Goal: Task Accomplishment & Management: Manage account settings

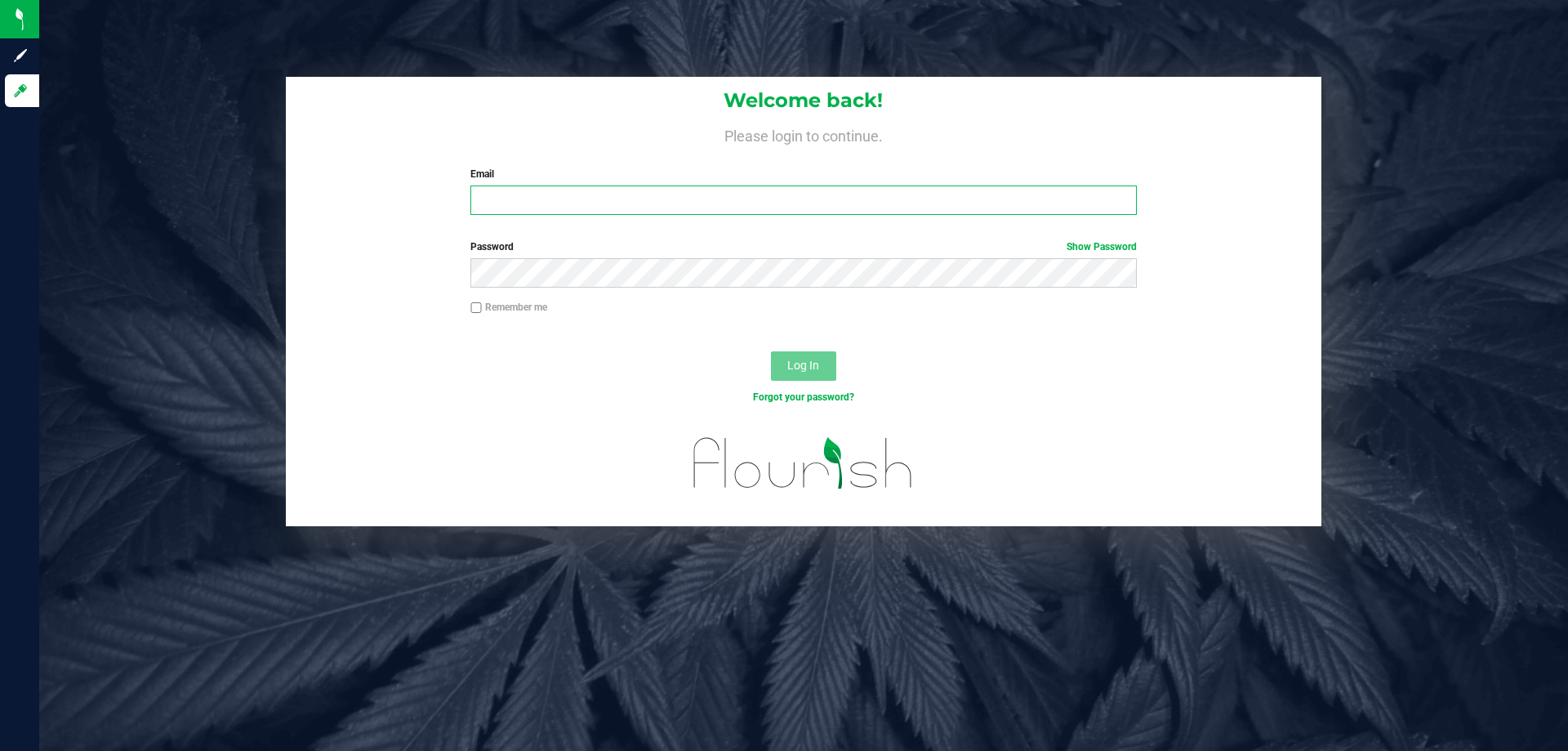
click at [604, 201] on input "Email" at bounding box center [803, 200] width 666 height 29
type input "[EMAIL_ADDRESS][DOMAIN_NAME]"
click at [772, 351] on button "Log In" at bounding box center [804, 366] width 66 height 29
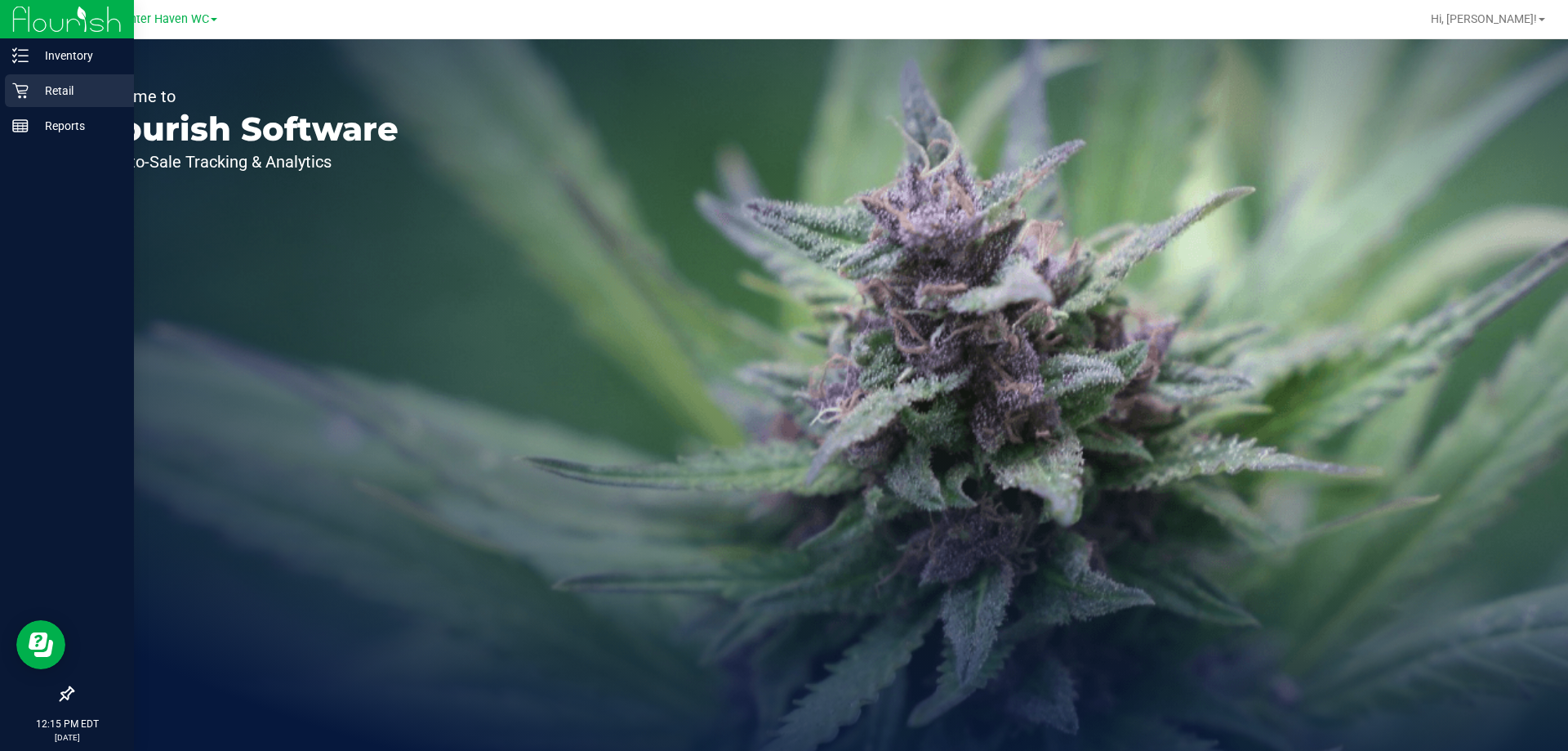
click at [47, 88] on p "Retail" at bounding box center [77, 91] width 98 height 20
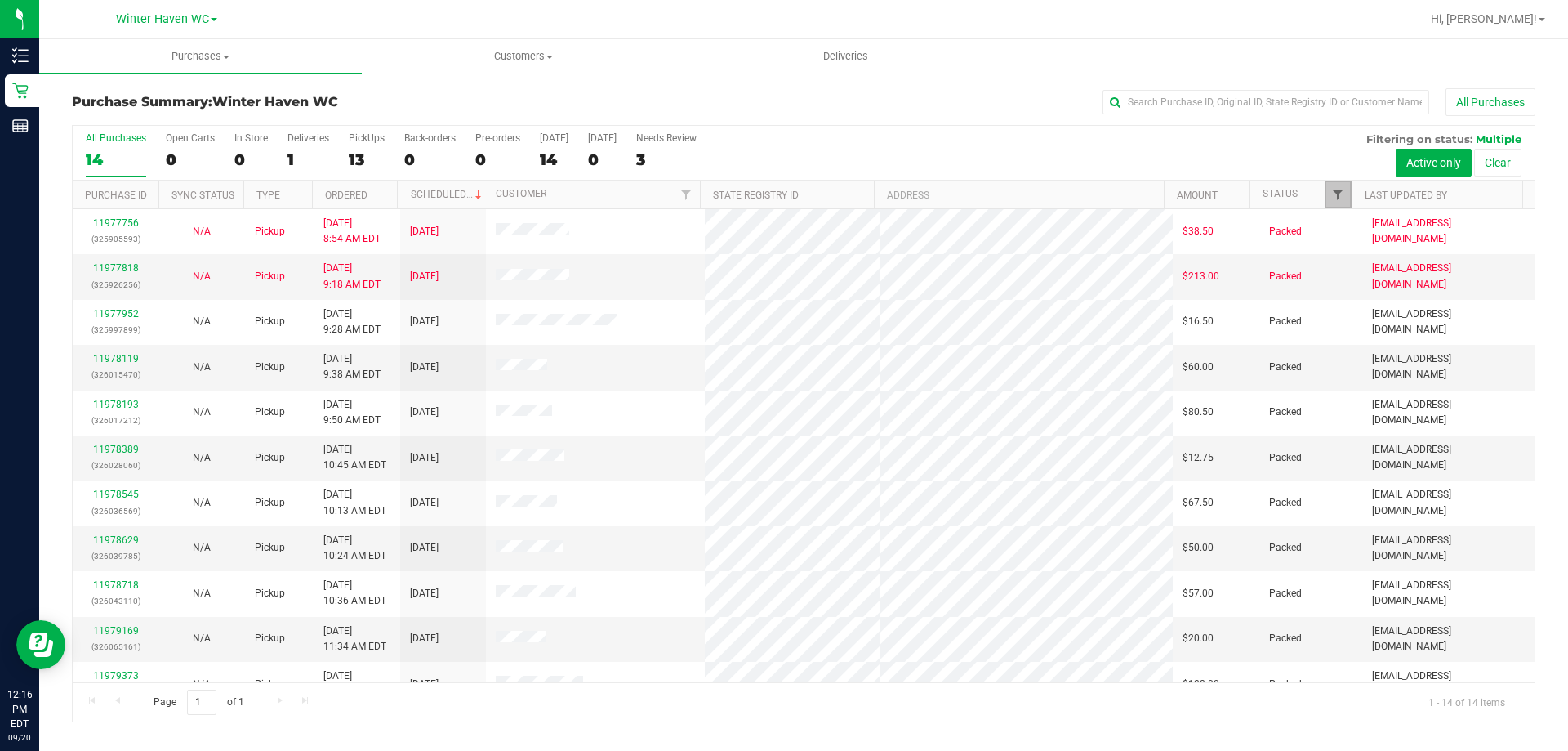
click at [1340, 200] on span "Filter" at bounding box center [1338, 195] width 13 height 13
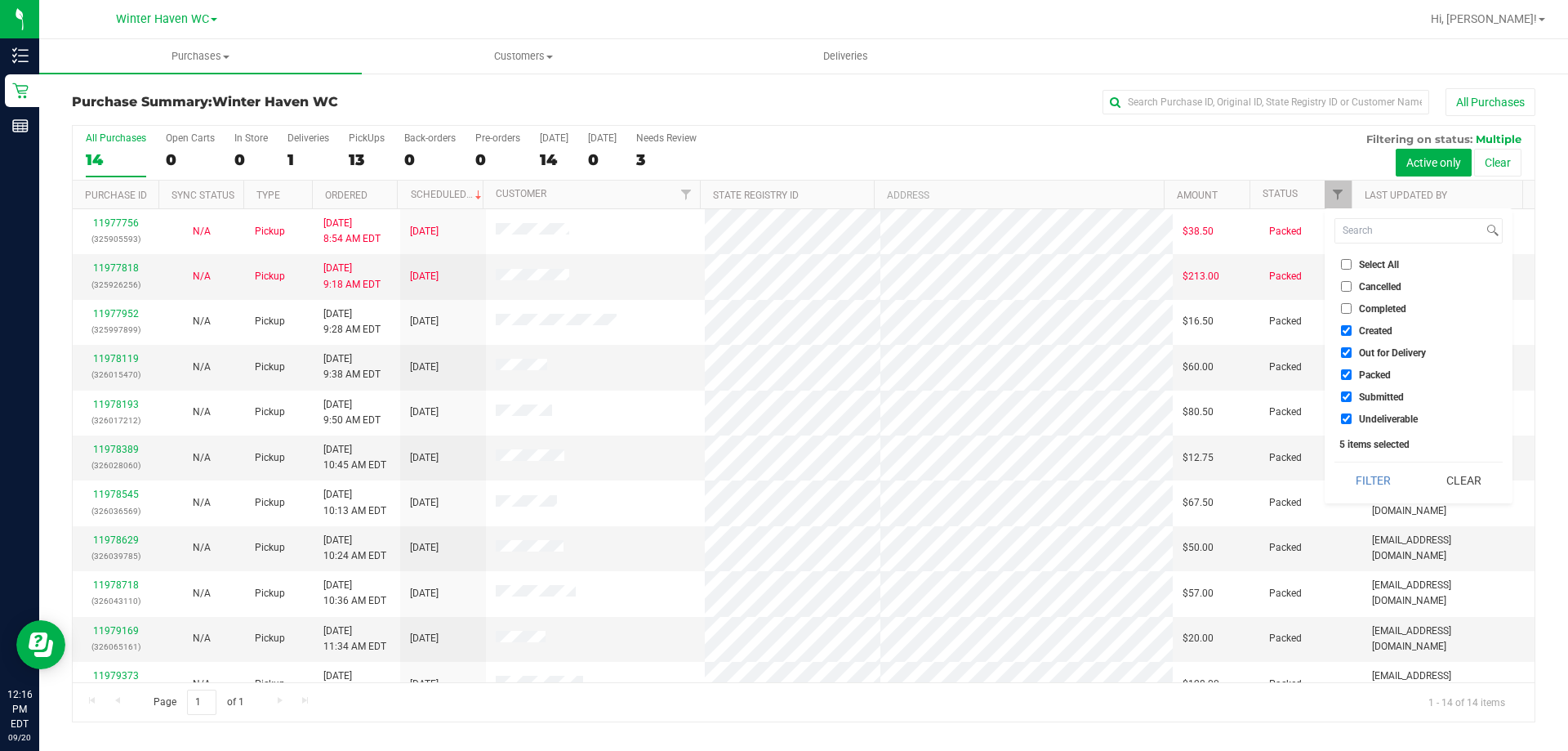
click at [1348, 263] on input "Select All" at bounding box center [1347, 264] width 11 height 11
checkbox input "true"
click at [1348, 263] on input "Select All" at bounding box center [1347, 264] width 11 height 11
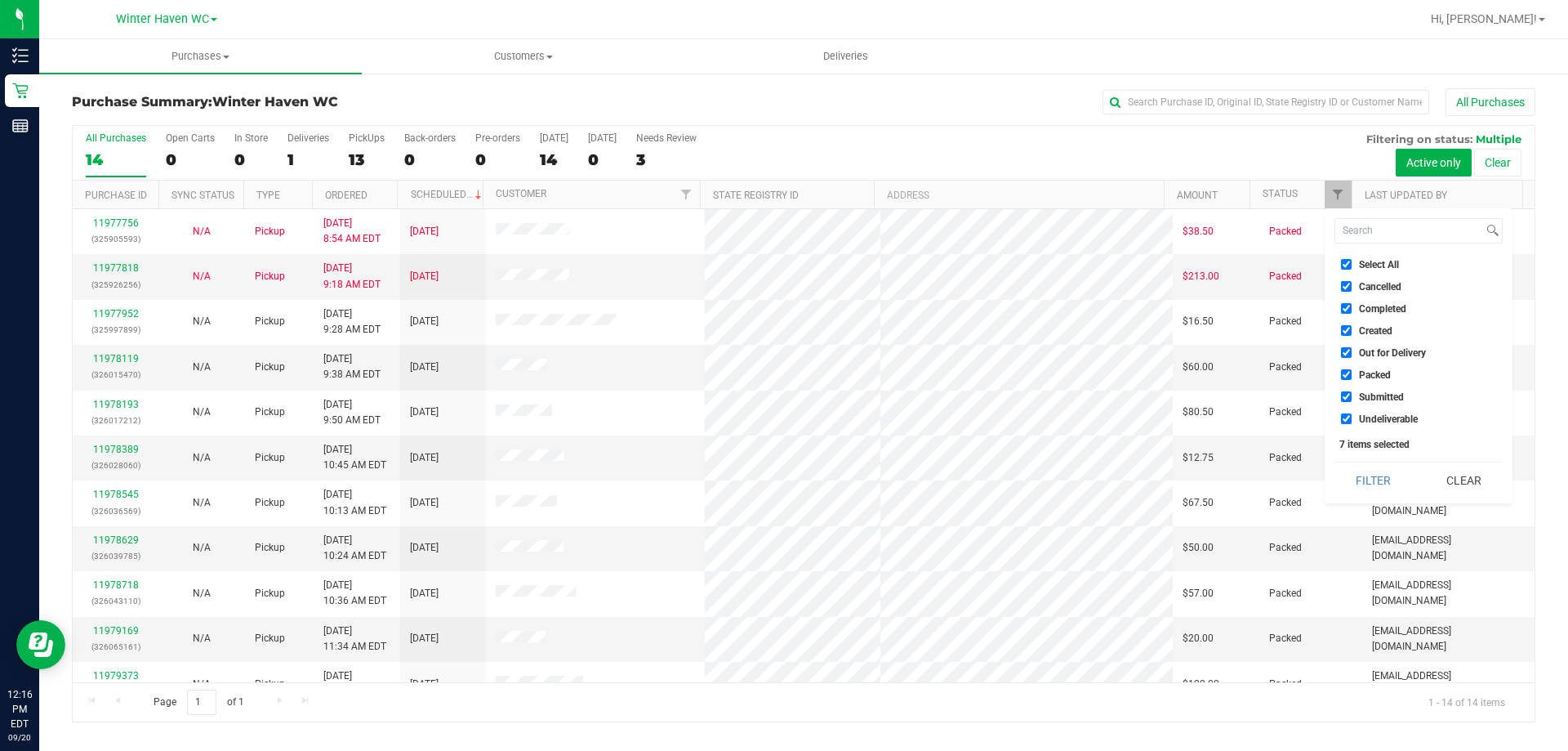
checkbox input "false"
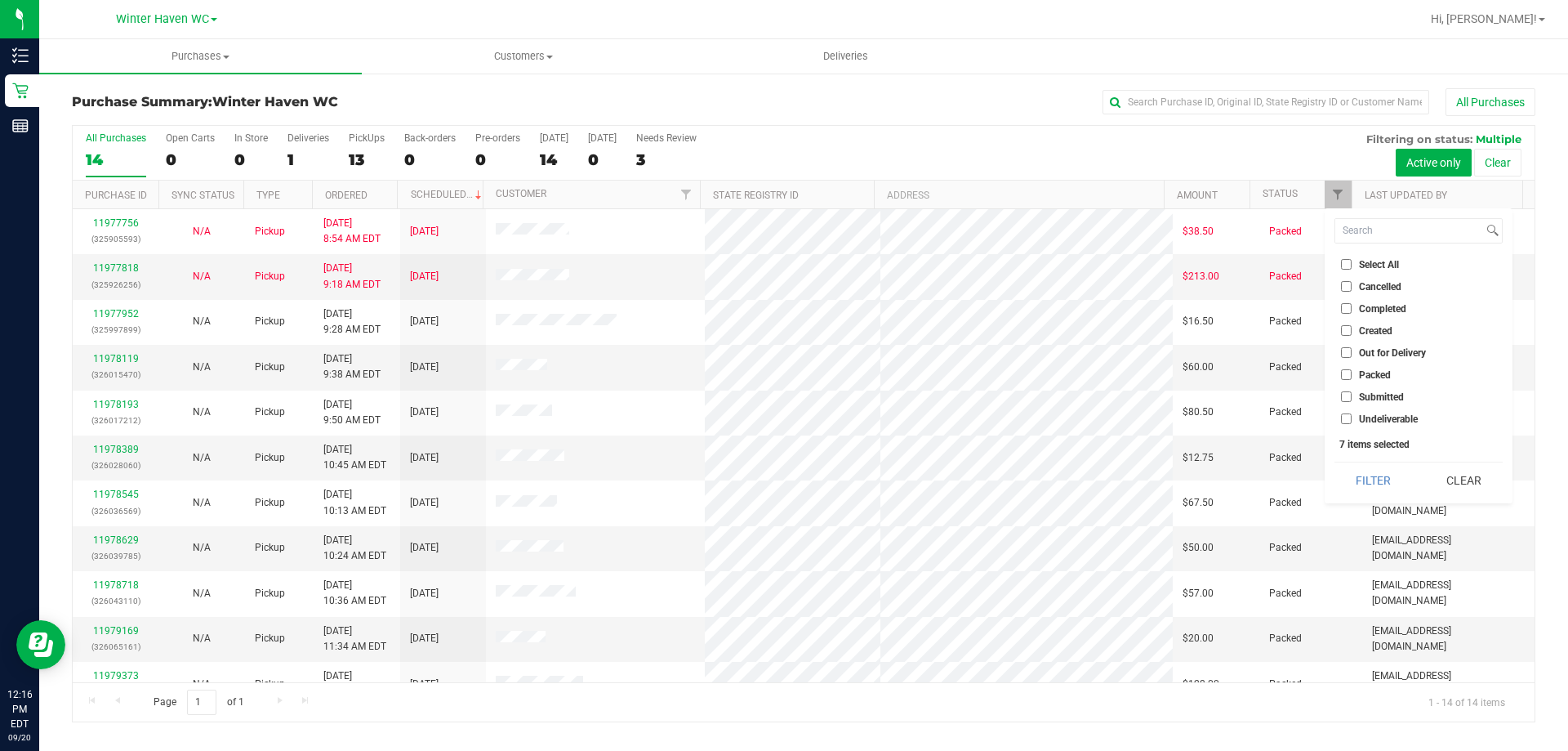
checkbox input "false"
click at [1347, 394] on input "Submitted" at bounding box center [1347, 396] width 11 height 11
checkbox input "true"
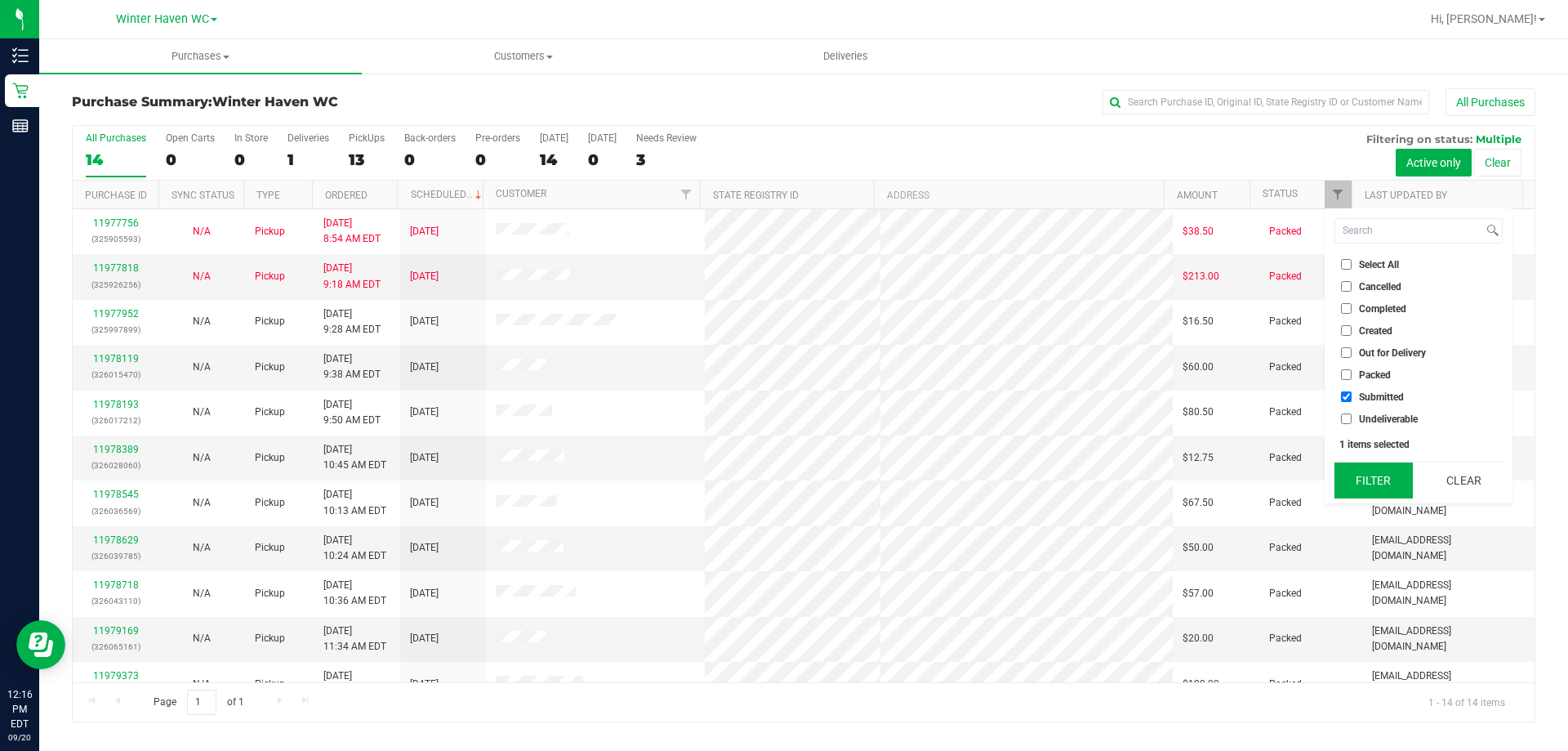
click at [1377, 472] on button "Filter" at bounding box center [1374, 480] width 78 height 36
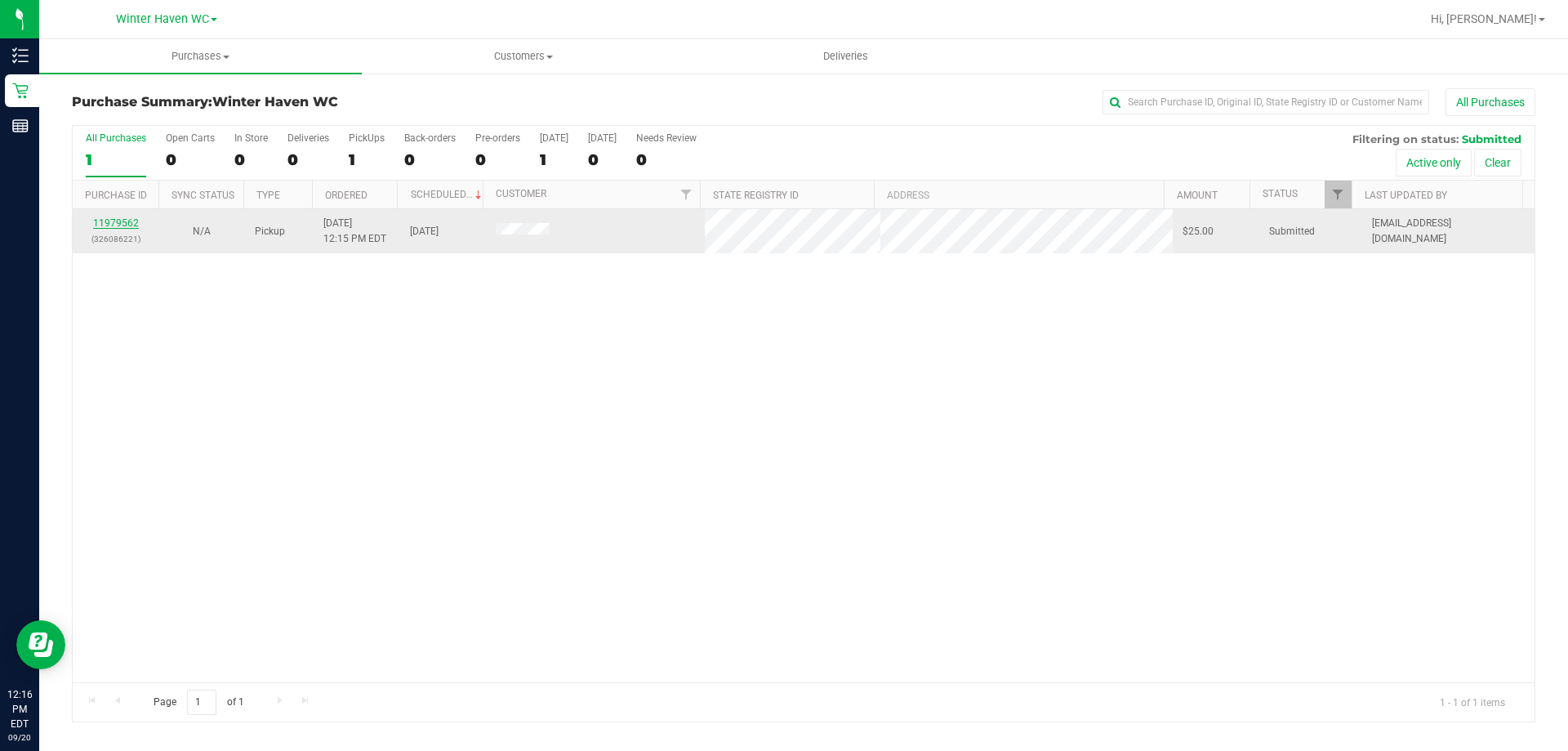
click at [131, 224] on link "11979562" at bounding box center [116, 223] width 46 height 12
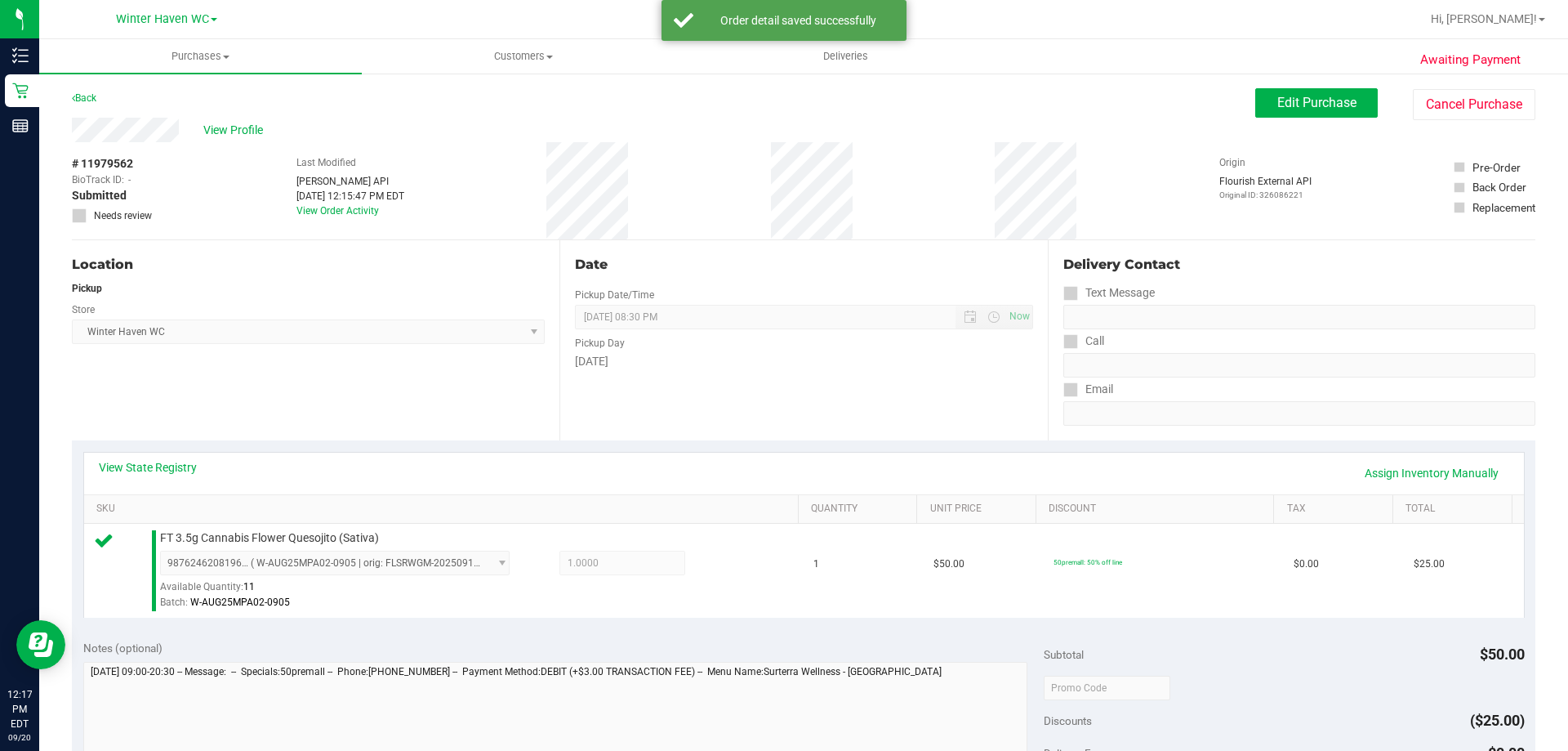
scroll to position [409, 0]
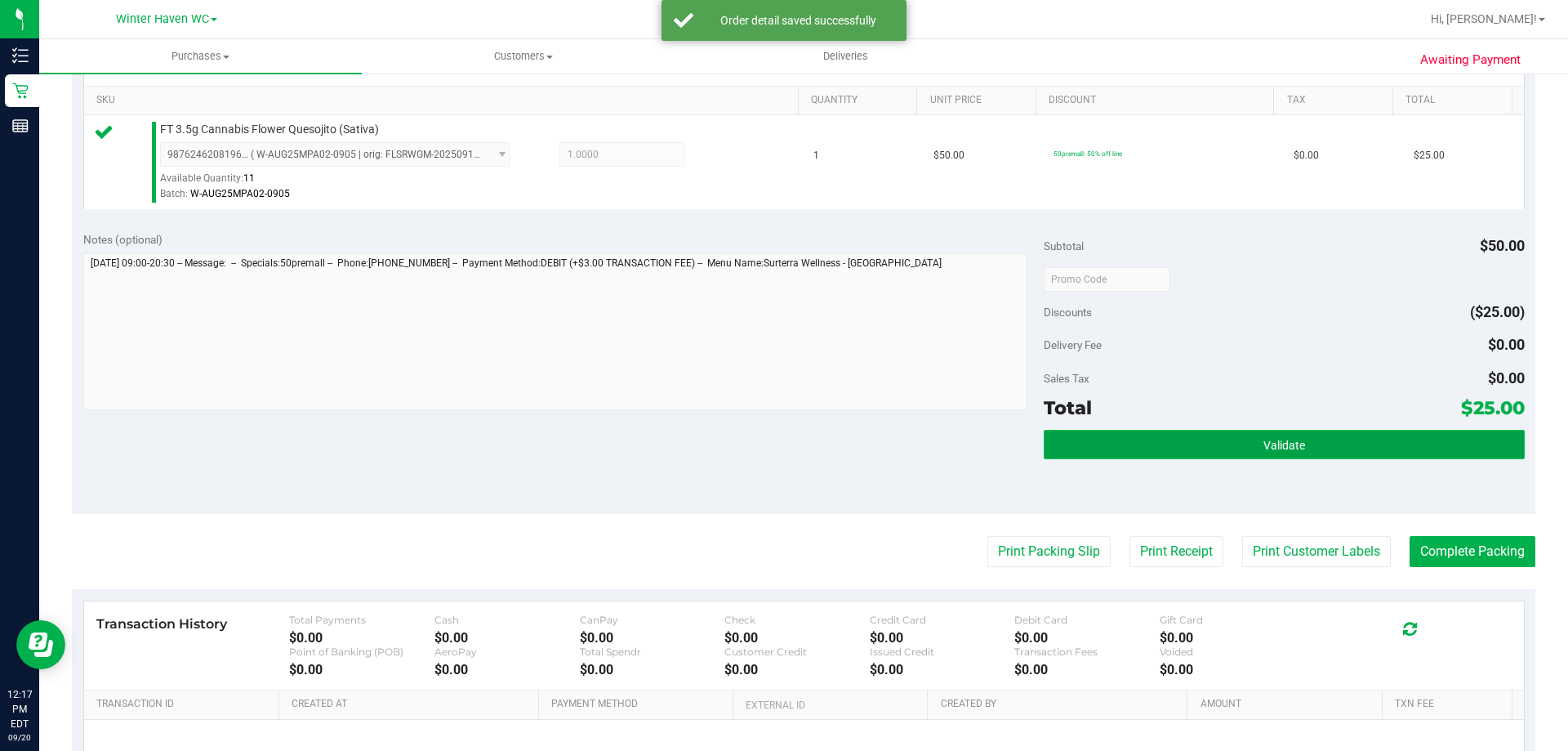
click at [1305, 450] on button "Validate" at bounding box center [1283, 444] width 480 height 29
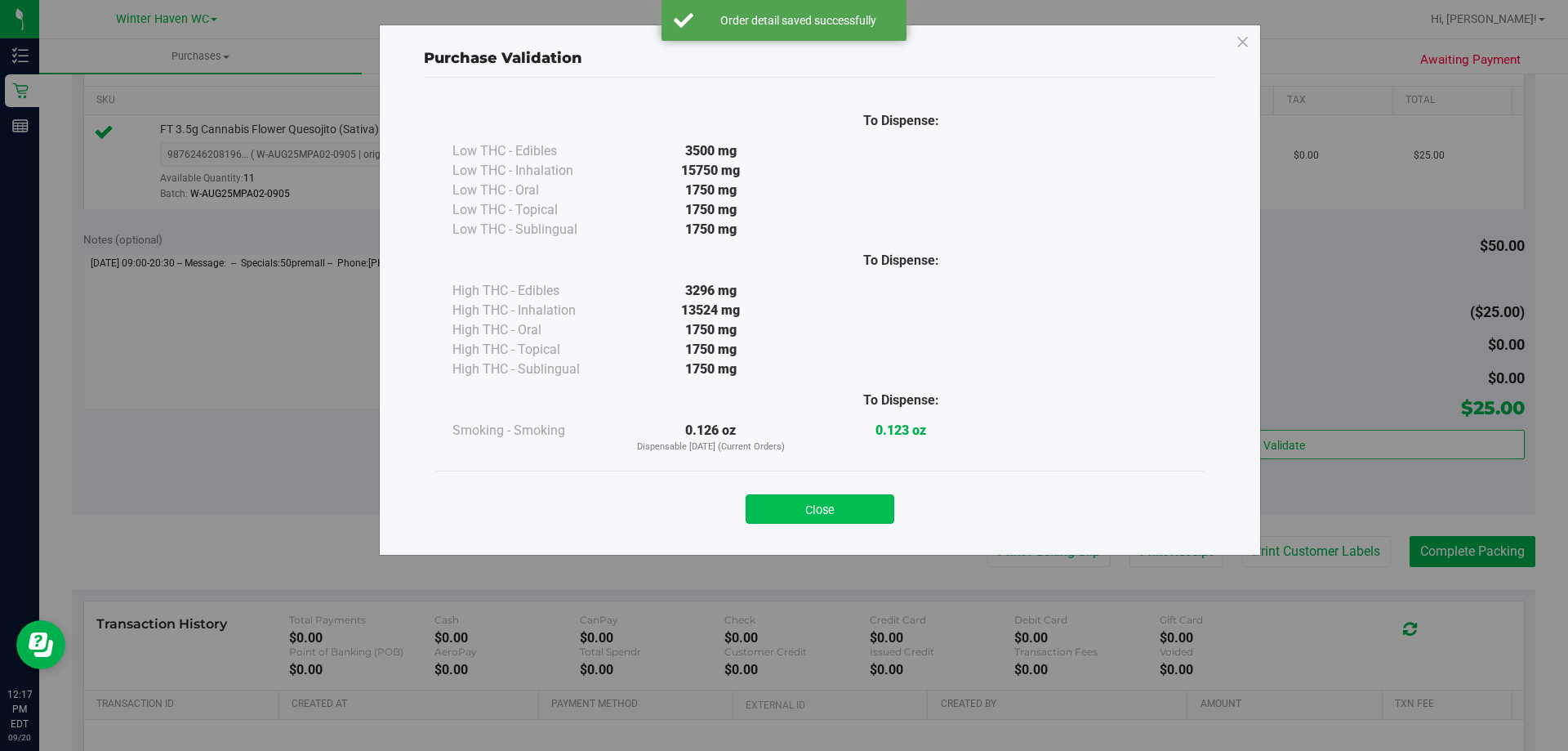
click at [837, 502] on button "Close" at bounding box center [820, 509] width 149 height 29
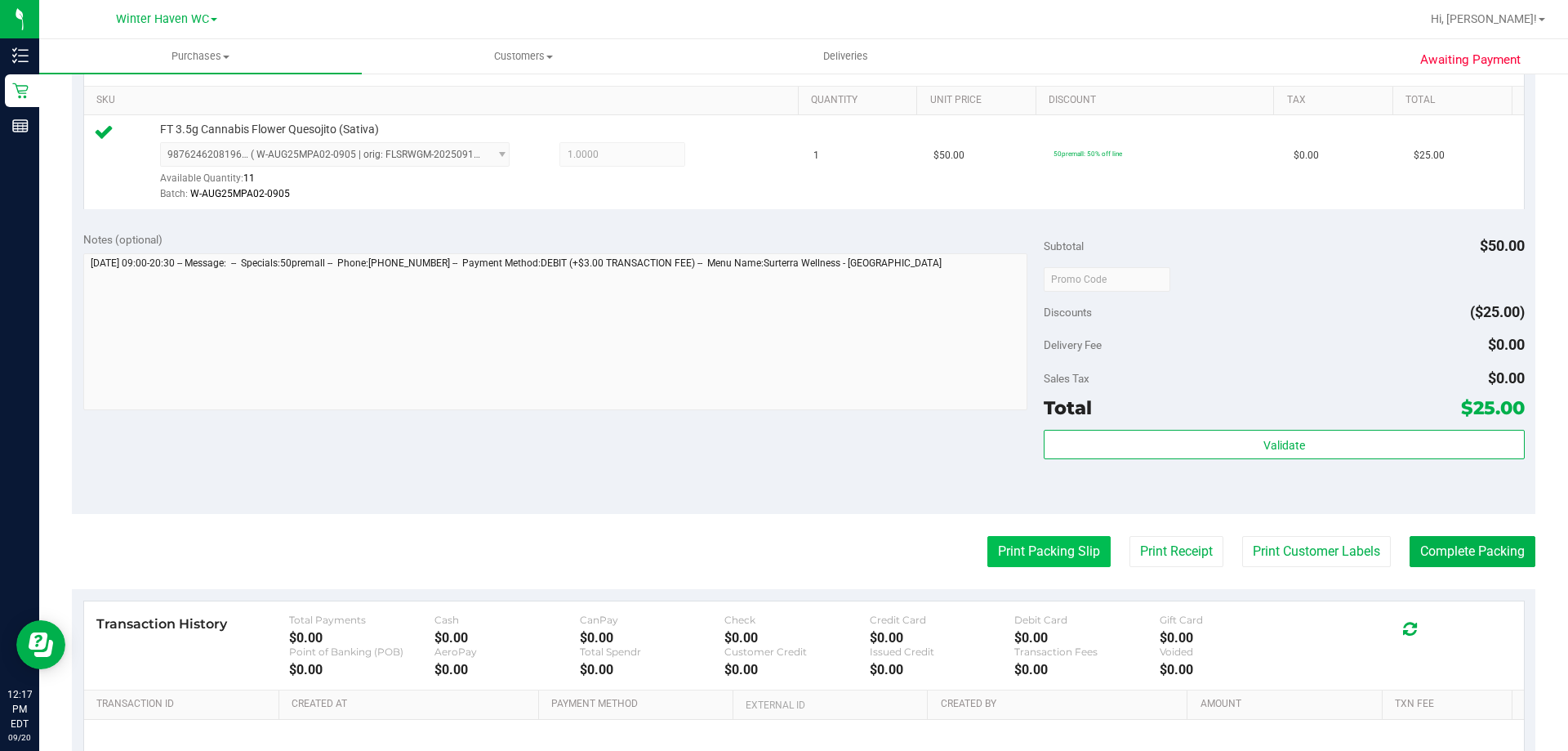
click at [1000, 557] on button "Print Packing Slip" at bounding box center [1049, 551] width 123 height 31
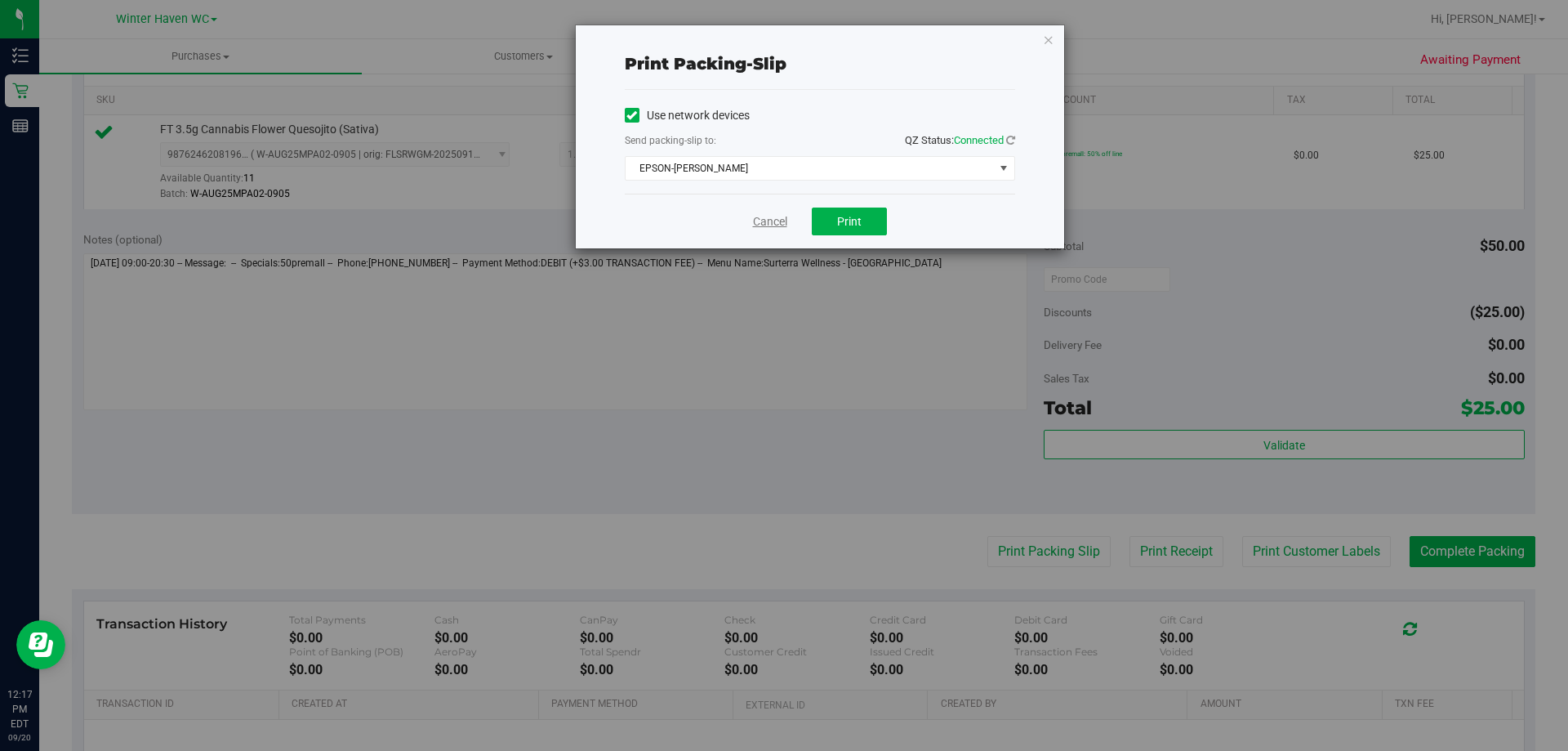
click at [763, 223] on link "Cancel" at bounding box center [770, 221] width 34 height 17
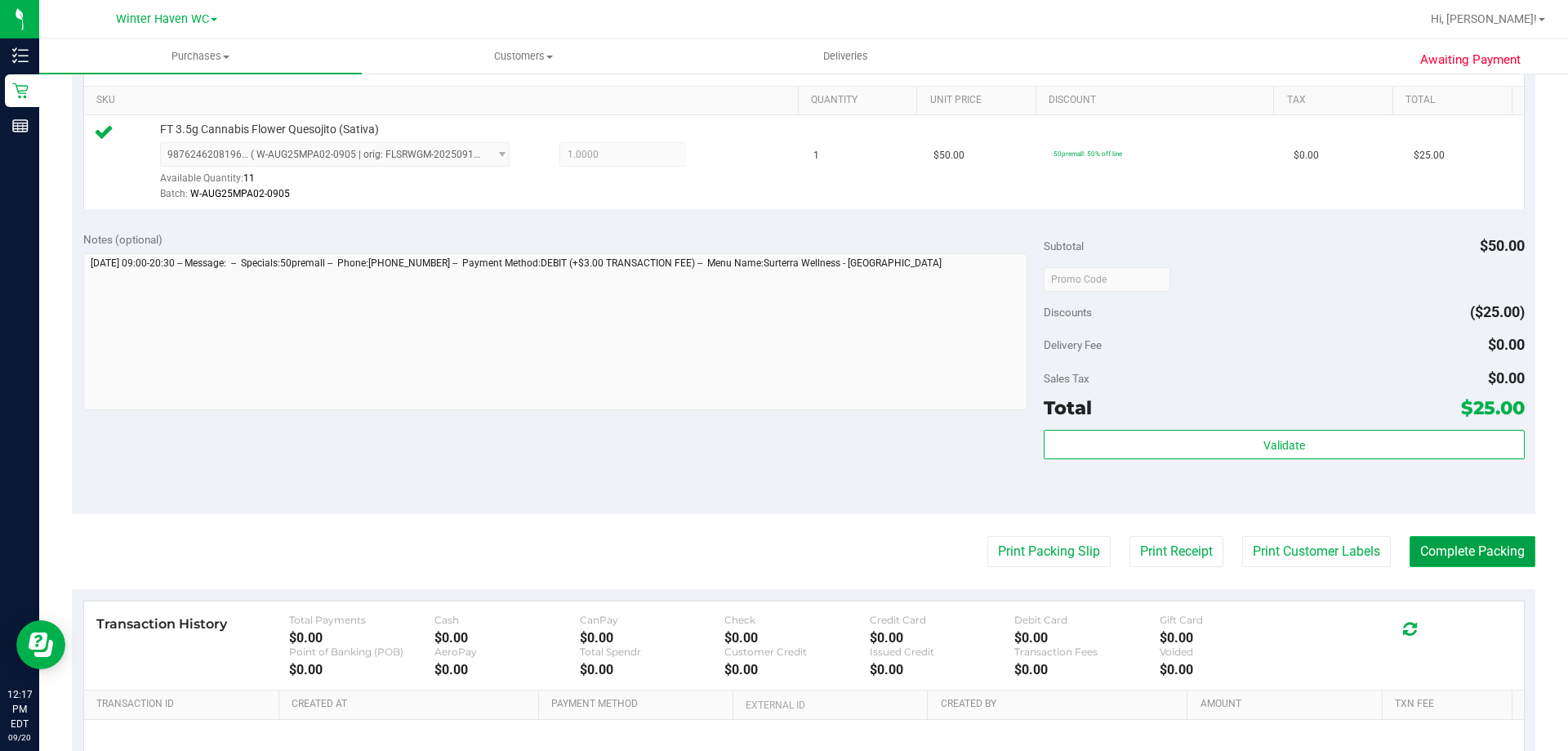
click at [1458, 549] on button "Complete Packing" at bounding box center [1472, 551] width 126 height 31
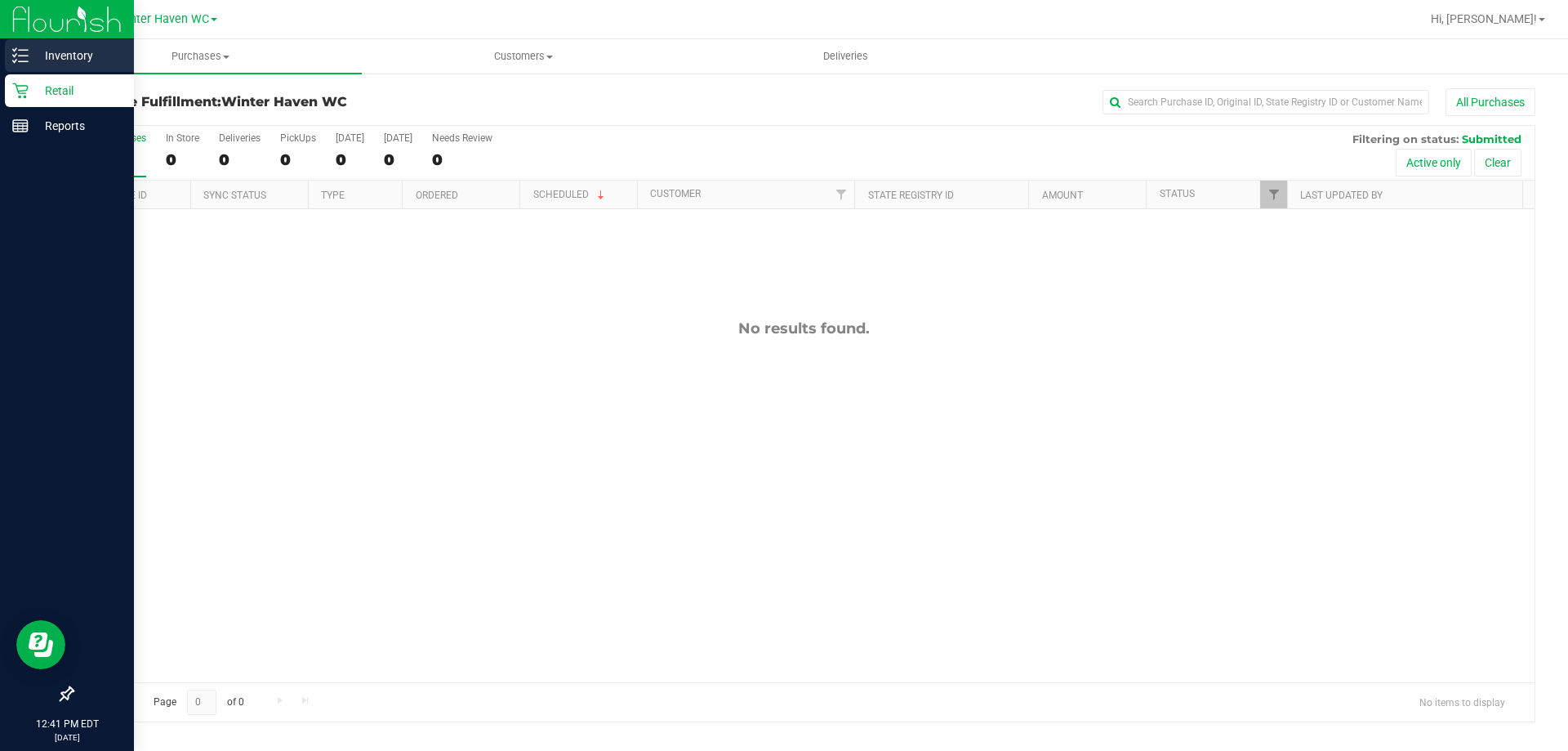
click at [76, 58] on p "Inventory" at bounding box center [77, 56] width 98 height 20
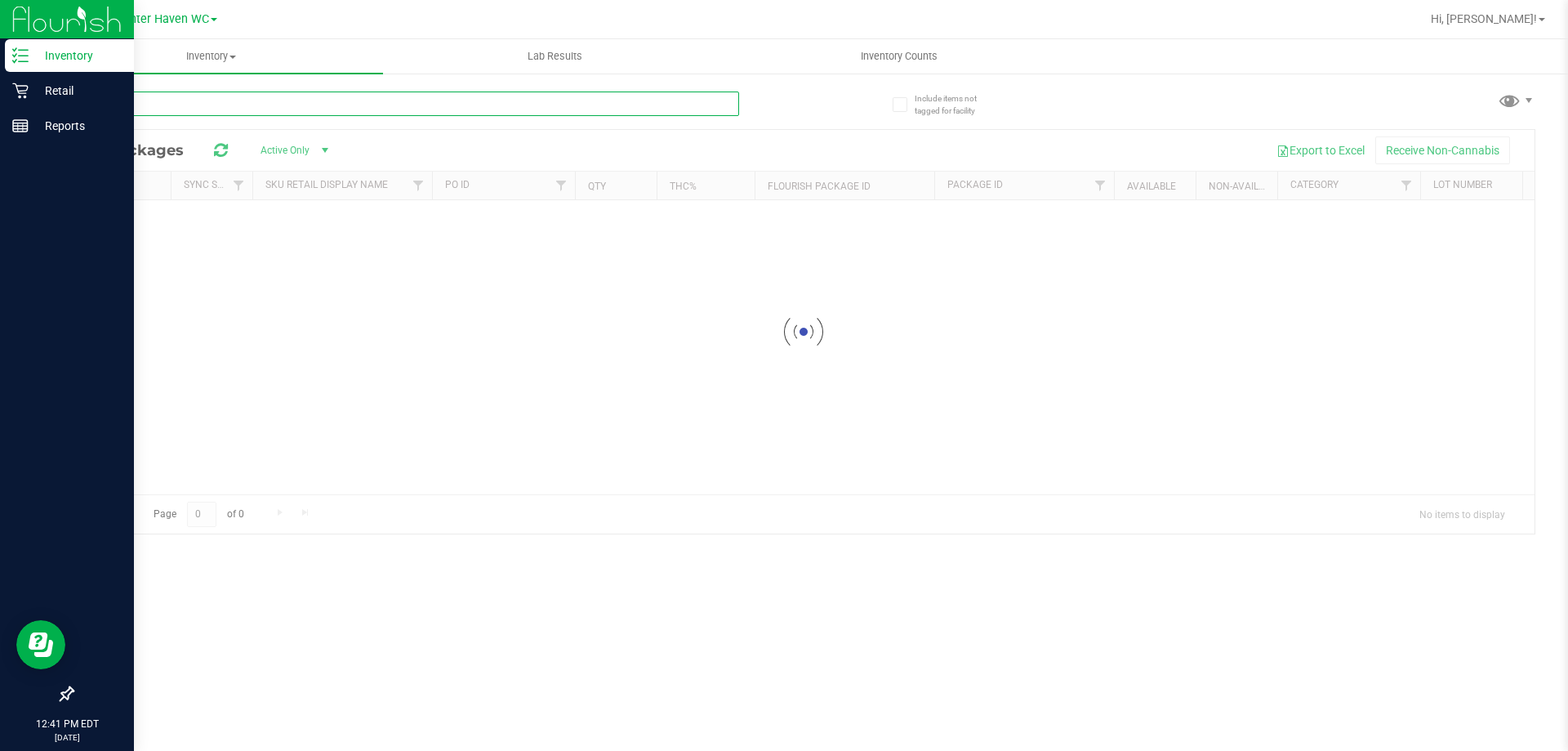
click at [144, 107] on input "text" at bounding box center [405, 103] width 667 height 24
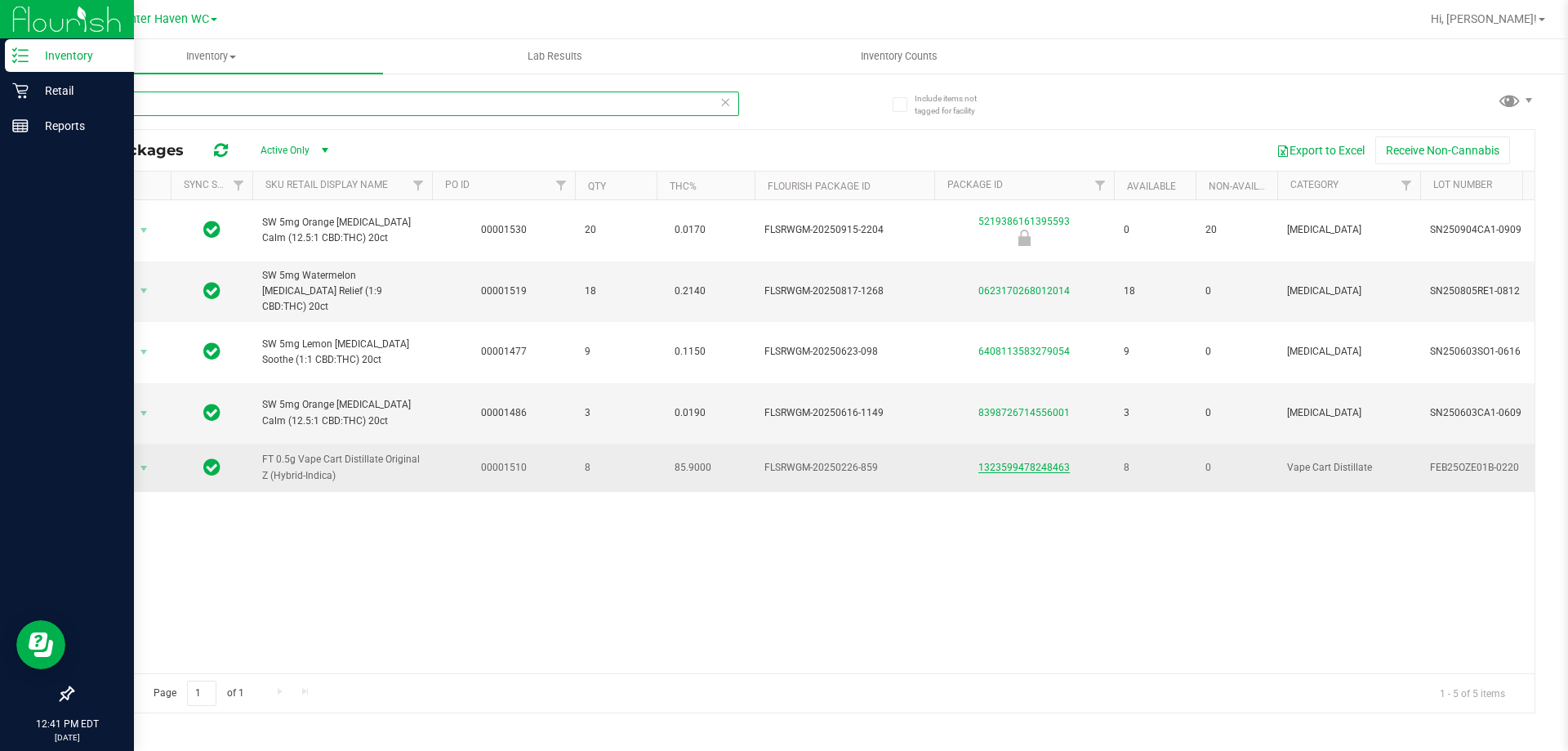
type input "oze"
click at [1049, 468] on link "1323599478248463" at bounding box center [1025, 468] width 92 height 12
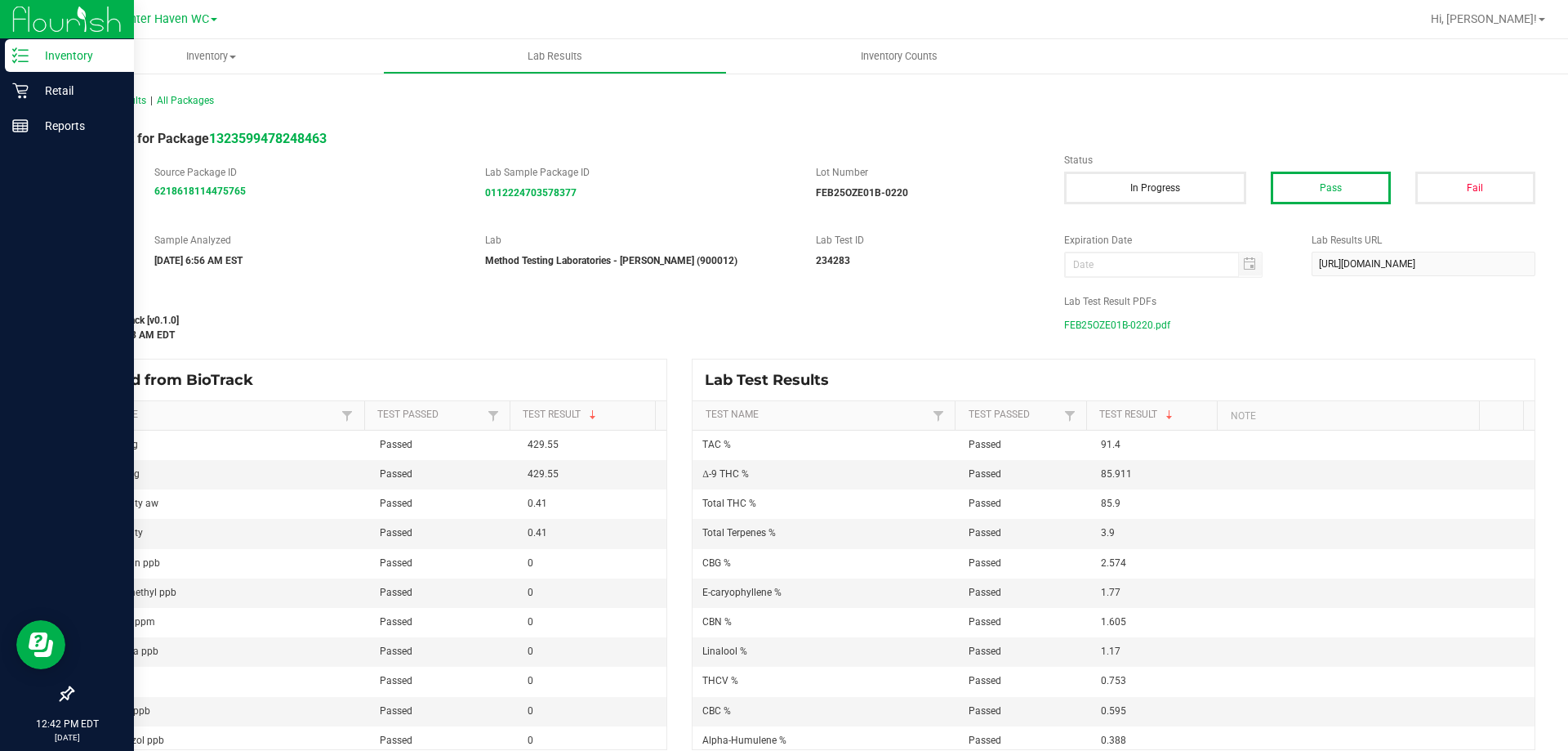
click at [1104, 321] on span "FEB25OZE01B-0220.pdf" at bounding box center [1118, 325] width 107 height 24
